Goal: Navigation & Orientation: Find specific page/section

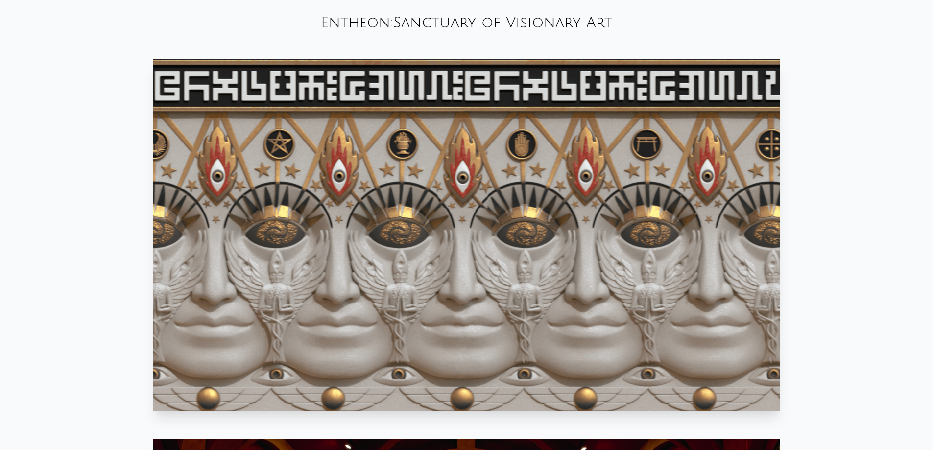
scroll to position [588, 0]
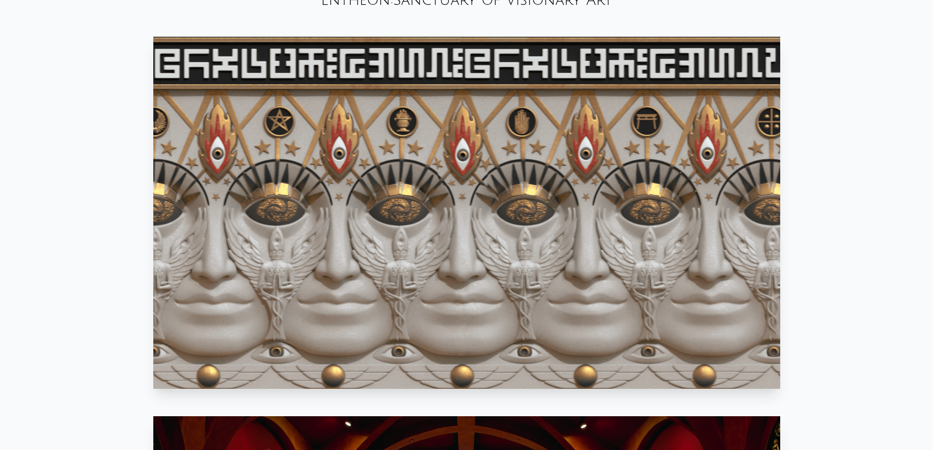
click at [547, 120] on video "Your browser does not support the video tag." at bounding box center [466, 213] width 627 height 352
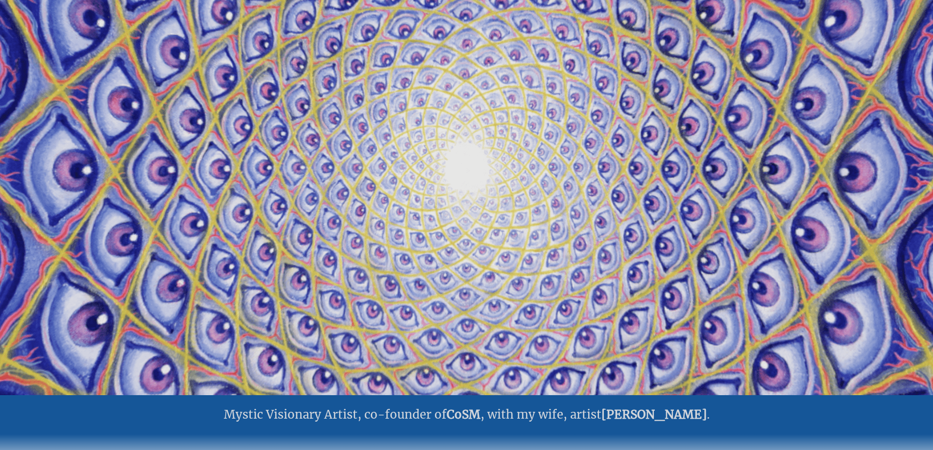
scroll to position [0, 0]
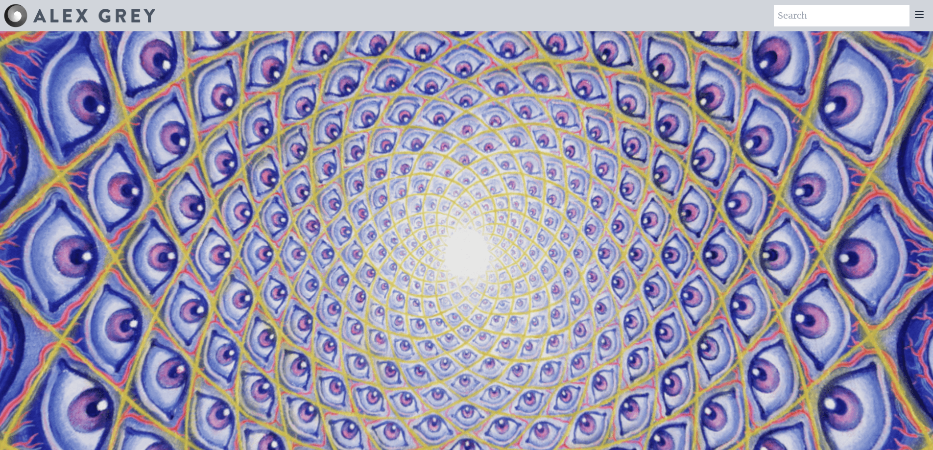
click at [927, 9] on div at bounding box center [919, 16] width 20 height 22
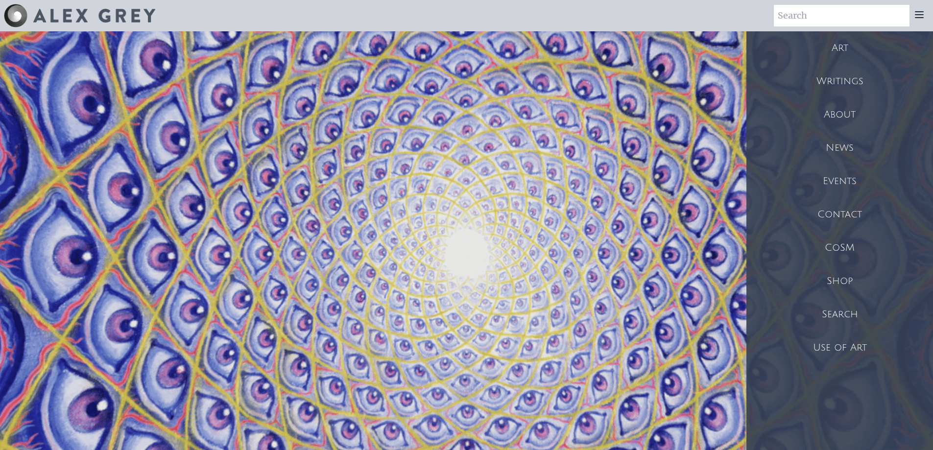
click at [866, 174] on div "Events" at bounding box center [839, 181] width 187 height 33
